Goal: Task Accomplishment & Management: Manage account settings

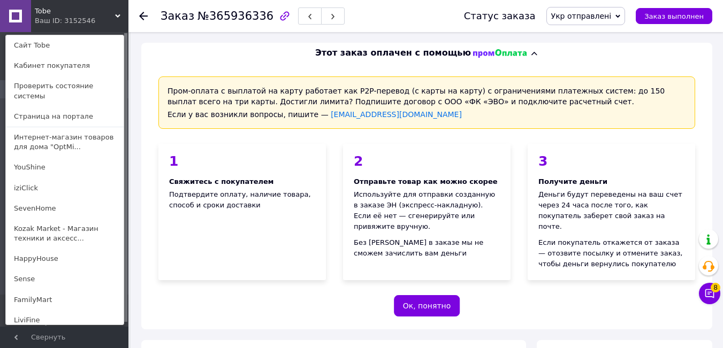
scroll to position [393, 0]
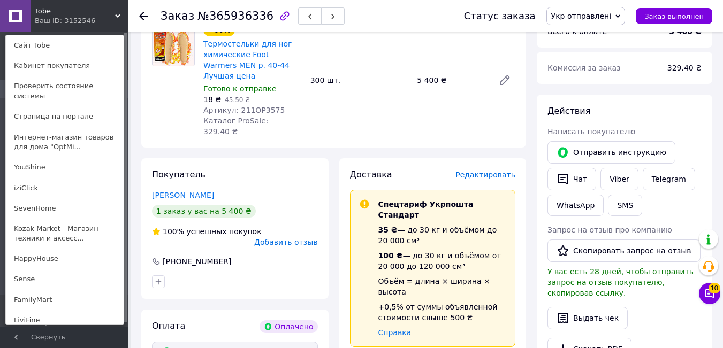
drag, startPoint x: 118, startPoint y: 14, endPoint x: 104, endPoint y: 22, distance: 16.1
click at [116, 14] on icon at bounding box center [117, 15] width 5 height 5
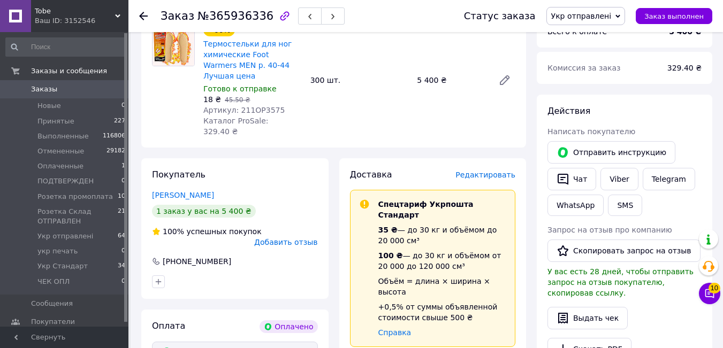
click at [114, 16] on span "Tobe" at bounding box center [75, 11] width 80 height 10
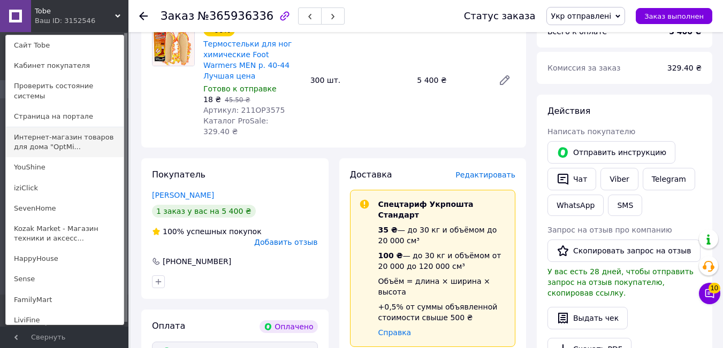
click at [54, 137] on link "Интернет-магазин товаров для дома "OptMi..." at bounding box center [65, 142] width 118 height 30
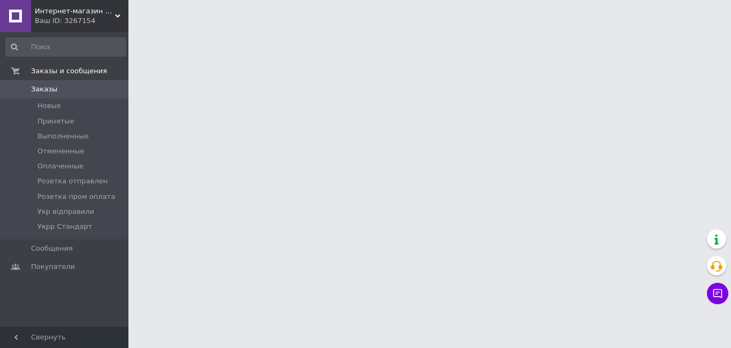
click at [306, 27] on html "Интернет-магазин товаров для дома "OptMisto" Ваш ID: 3267154 Сайт Интернет-мага…" at bounding box center [365, 13] width 731 height 27
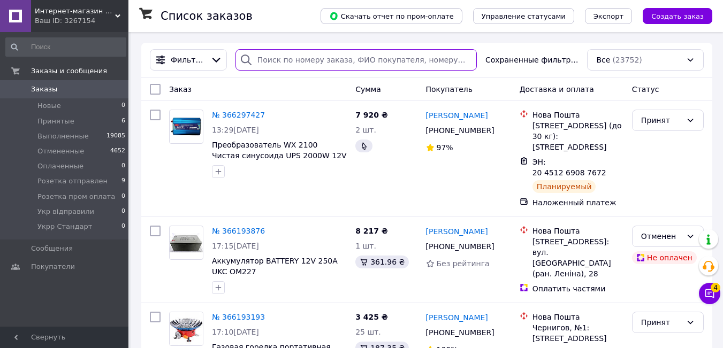
click at [285, 63] on input "search" at bounding box center [356, 59] width 241 height 21
paste input "365914039"
type input "365914039"
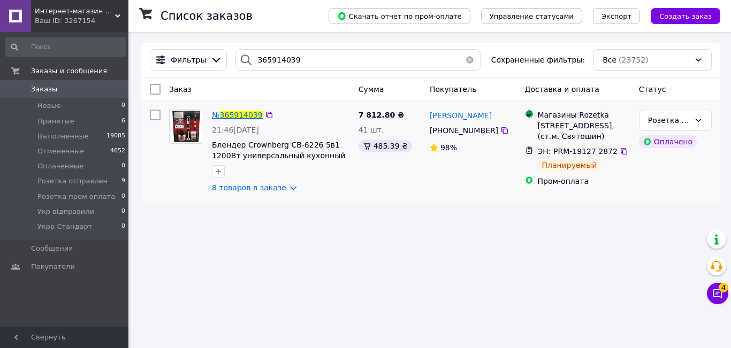
click at [252, 112] on span "365914039" at bounding box center [241, 115] width 43 height 9
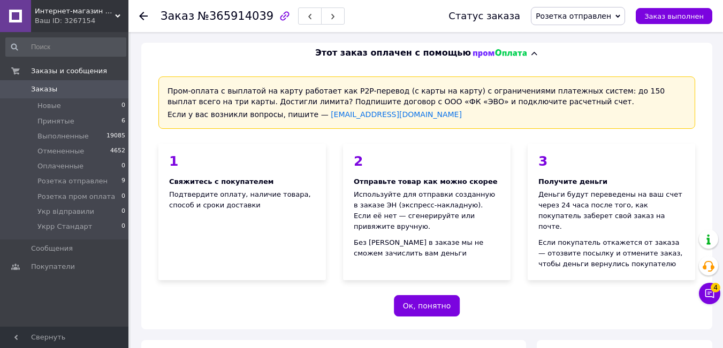
click at [620, 12] on span "Розетка отправлен" at bounding box center [578, 16] width 94 height 18
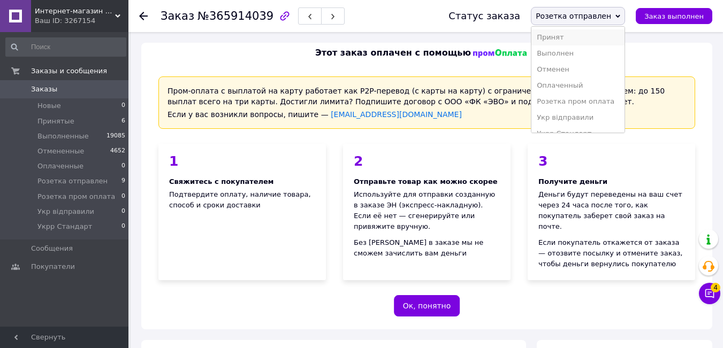
click at [568, 36] on li "Принят" at bounding box center [578, 37] width 93 height 16
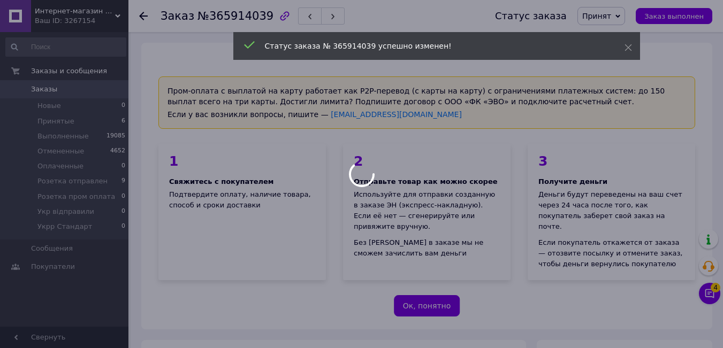
click at [266, 52] on div "Статус заказа № 365914039 успешно изменен!" at bounding box center [436, 47] width 407 height 31
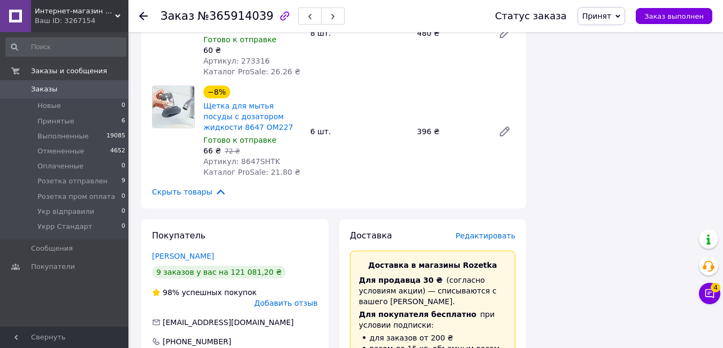
scroll to position [1124, 0]
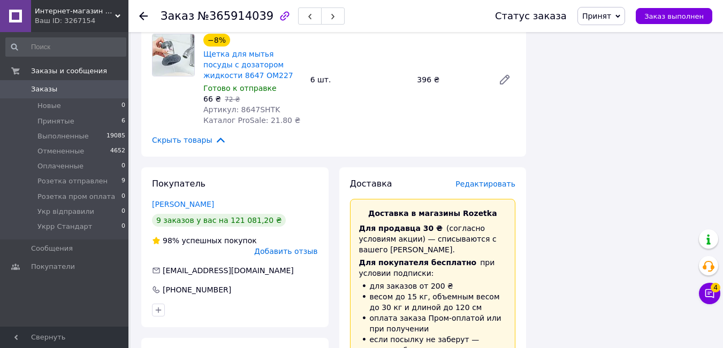
click at [487, 180] on span "Редактировать" at bounding box center [486, 184] width 60 height 9
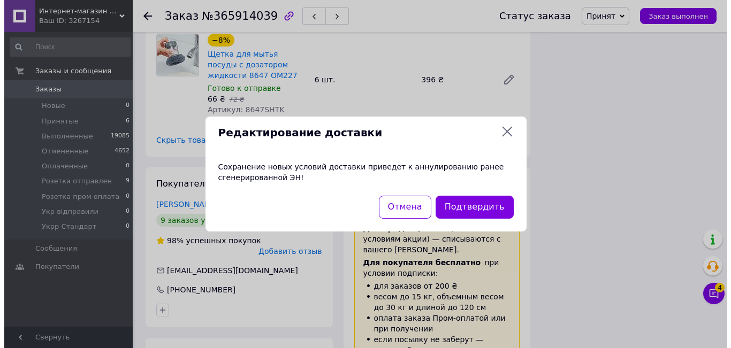
scroll to position [1156, 0]
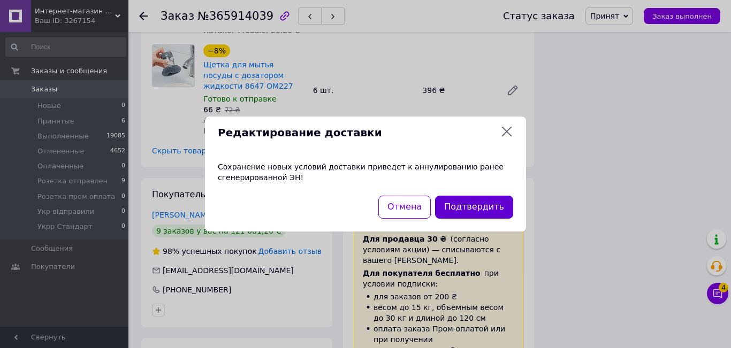
click at [451, 204] on button "Подтвердить" at bounding box center [474, 207] width 78 height 23
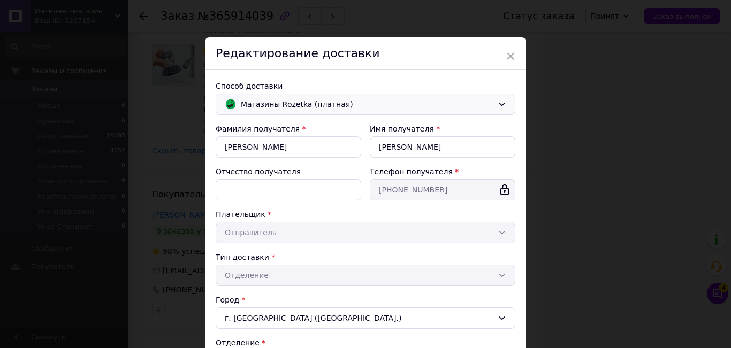
click at [459, 107] on span "Магазины Rozetka (платная)" at bounding box center [367, 104] width 253 height 12
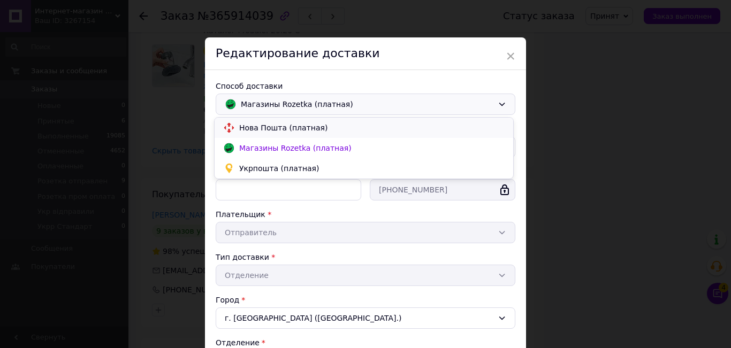
click at [308, 131] on span "Нова Пошта (платная)" at bounding box center [372, 128] width 266 height 11
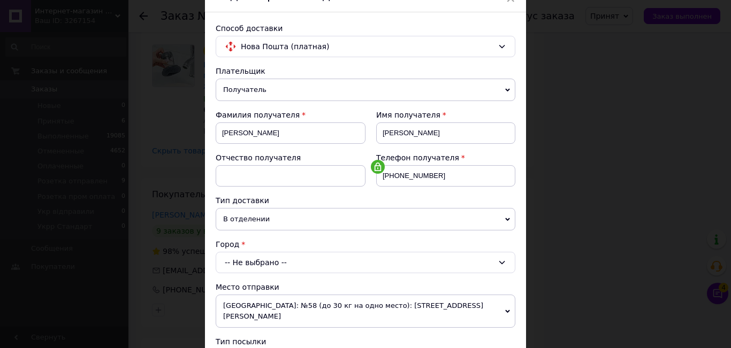
scroll to position [107, 0]
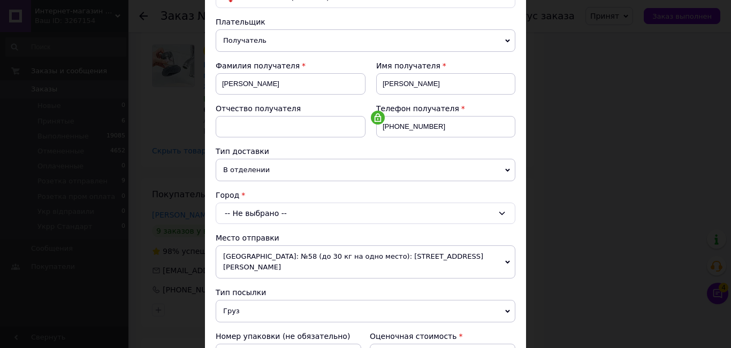
click at [282, 210] on div "-- Не выбрано --" at bounding box center [366, 213] width 300 height 21
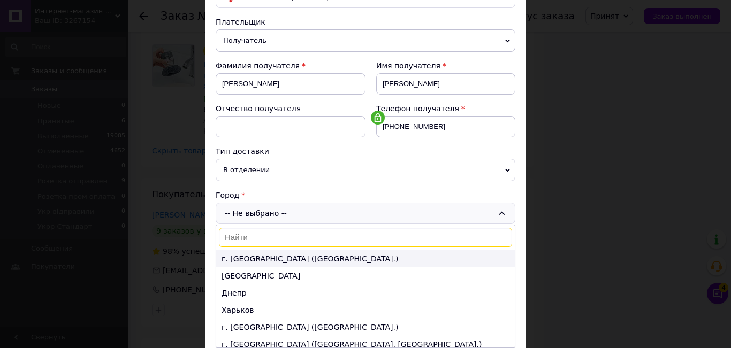
click at [252, 263] on li "г. [GEOGRAPHIC_DATA] ([GEOGRAPHIC_DATA].)" at bounding box center [365, 259] width 299 height 17
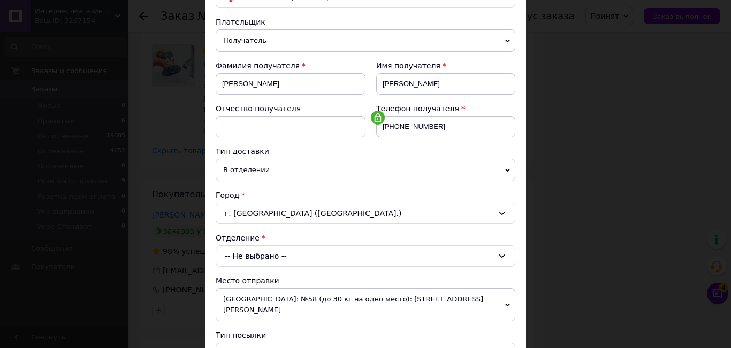
click at [247, 255] on div "-- Не выбрано --" at bounding box center [366, 256] width 300 height 21
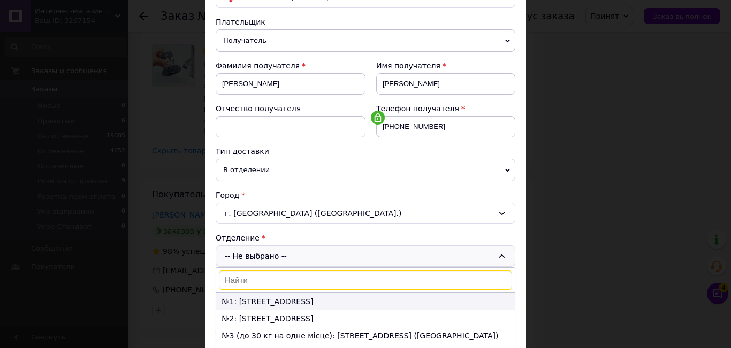
click at [248, 301] on li "№1: [STREET_ADDRESS]" at bounding box center [365, 301] width 299 height 17
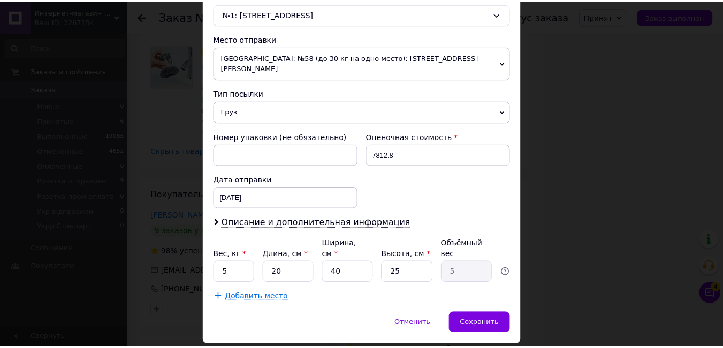
scroll to position [362, 0]
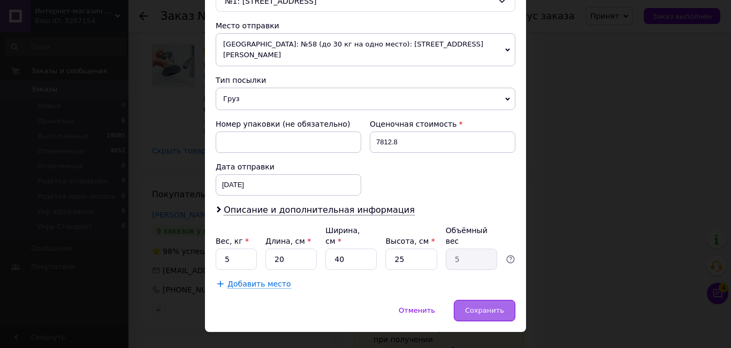
click at [484, 307] on span "Сохранить" at bounding box center [484, 311] width 39 height 8
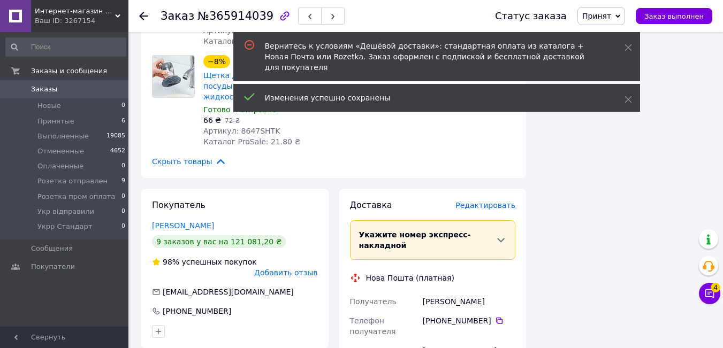
scroll to position [122, 0]
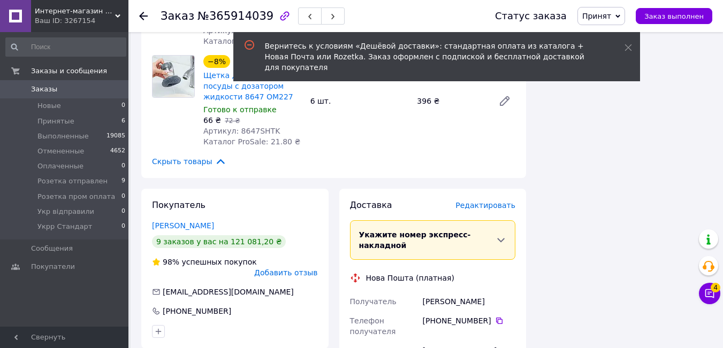
click at [358, 45] on div "Вернитесь к условиям «Дешёвой доставки»: стандартная оплата из каталога + Новая…" at bounding box center [431, 57] width 333 height 32
click at [406, 55] on div "Вернитесь к условиям «Дешёвой доставки»: стандартная оплата из каталога + Новая…" at bounding box center [431, 57] width 333 height 32
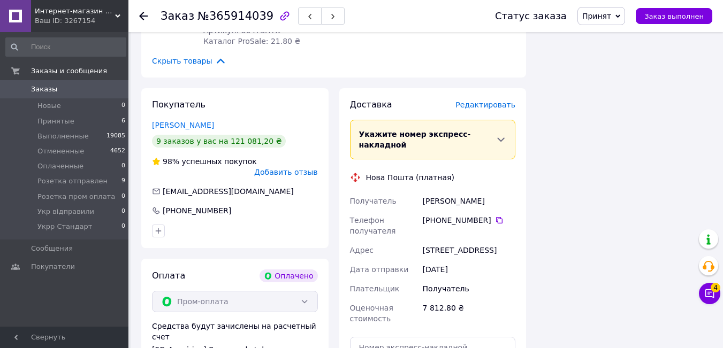
scroll to position [1317, 0]
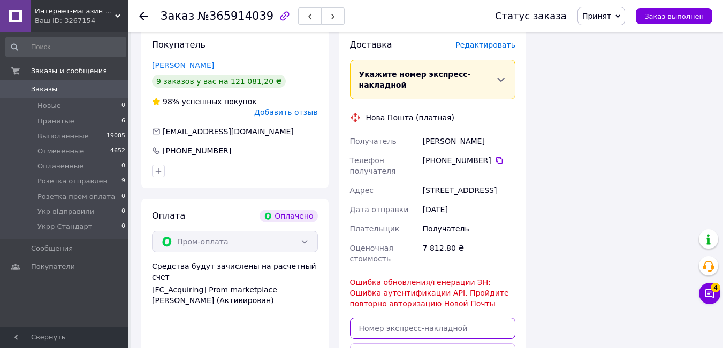
click at [445, 318] on input "text" at bounding box center [433, 328] width 166 height 21
paste input "20451269201390"
type input "20451269201390"
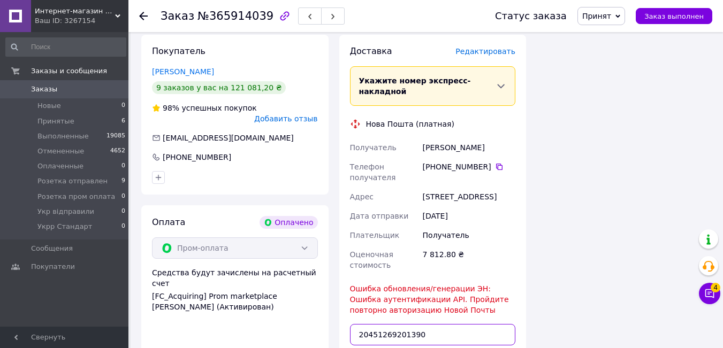
scroll to position [1424, 0]
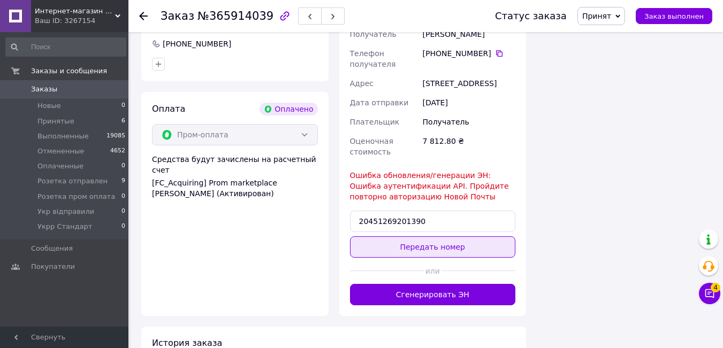
click at [427, 237] on button "Передать номер" at bounding box center [433, 247] width 166 height 21
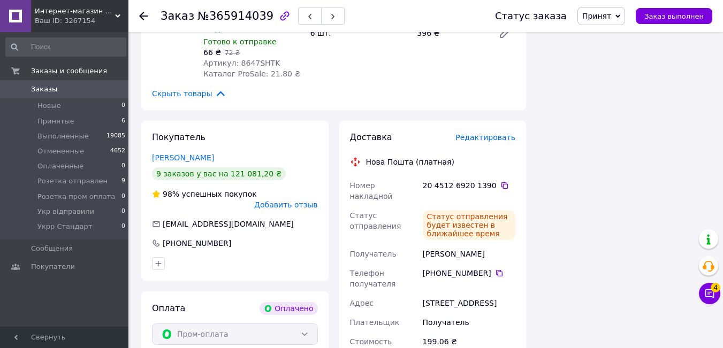
scroll to position [1156, 0]
